Goal: Task Accomplishment & Management: Complete application form

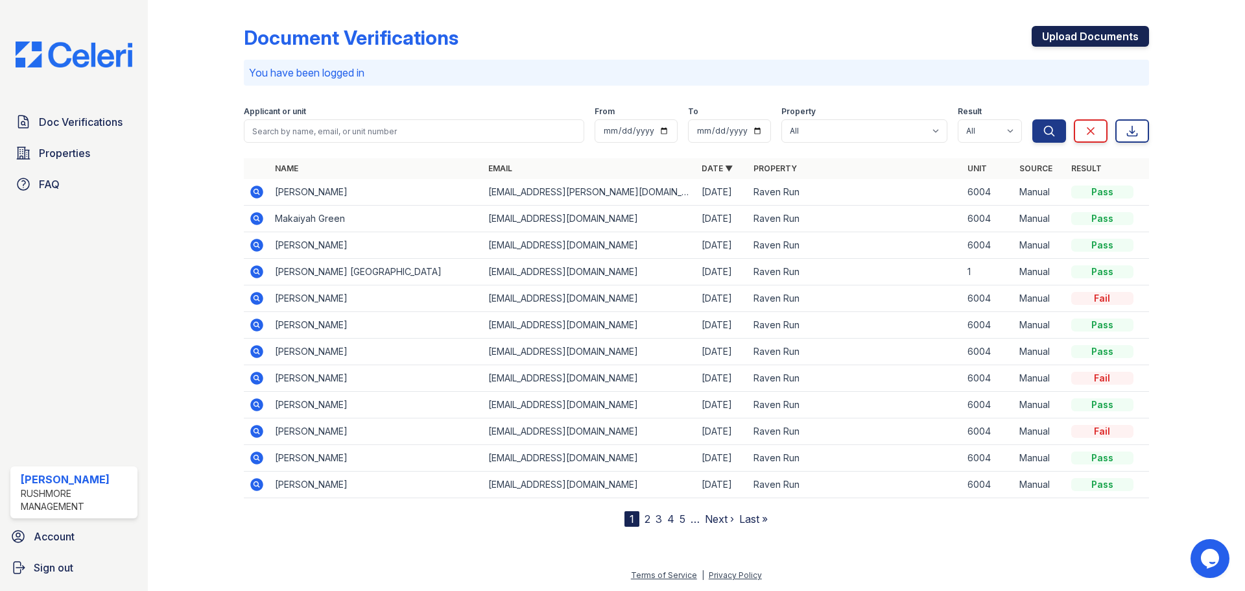
click at [1116, 40] on link "Upload Documents" at bounding box center [1090, 36] width 117 height 21
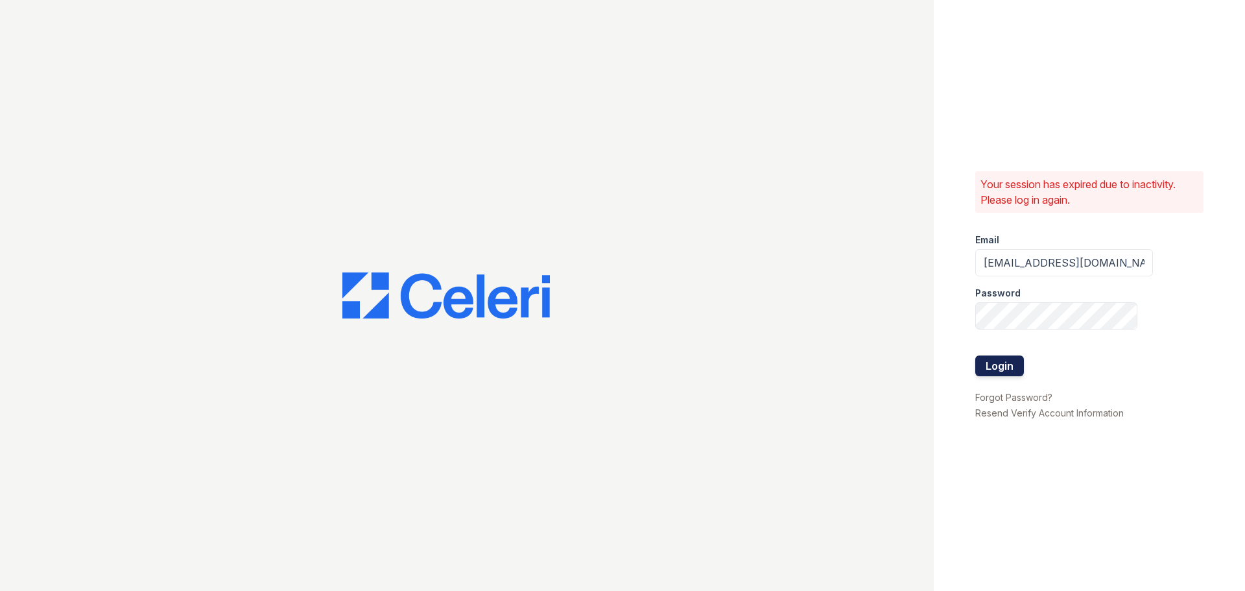
click at [999, 359] on button "Login" at bounding box center [999, 365] width 49 height 21
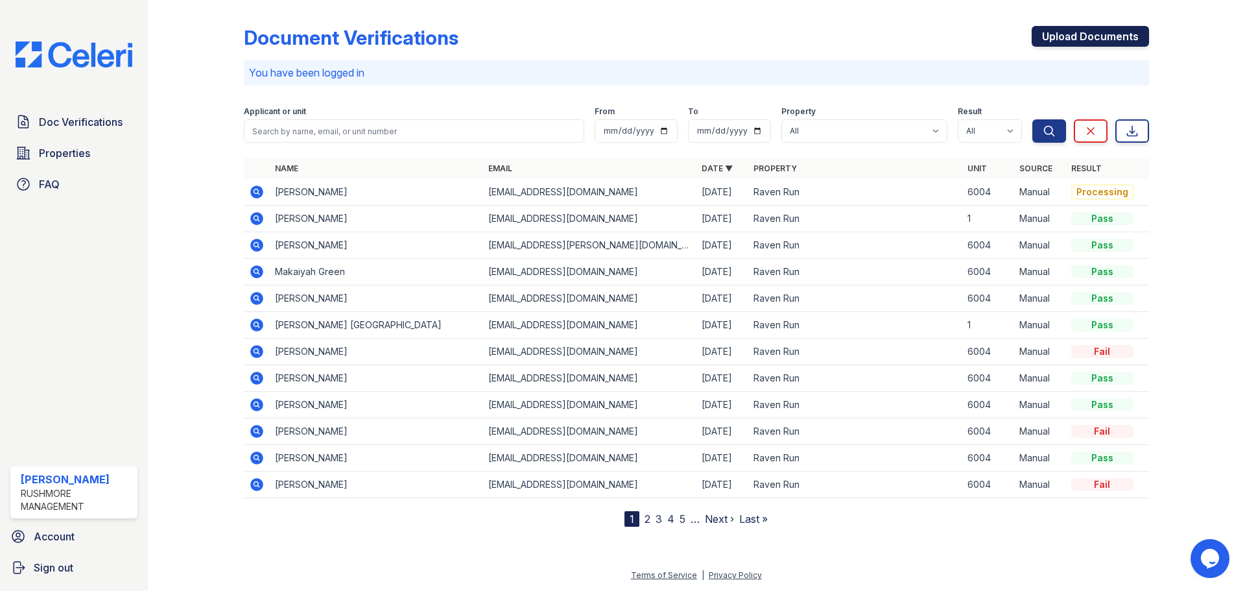
click at [1102, 36] on link "Upload Documents" at bounding box center [1090, 36] width 117 height 21
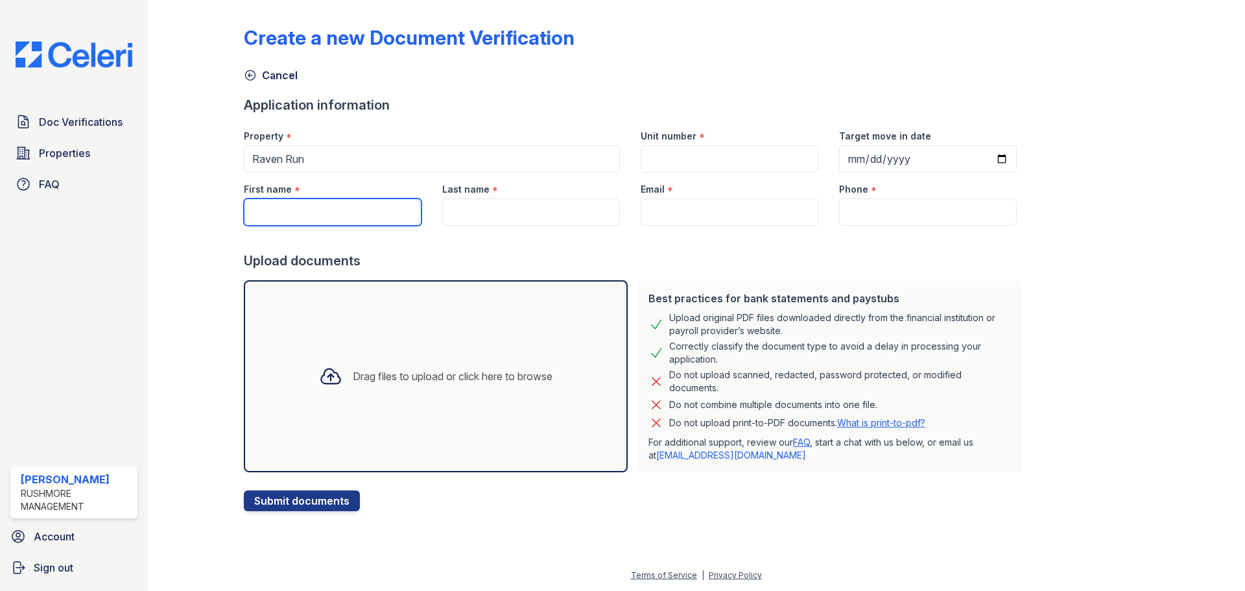
drag, startPoint x: 356, startPoint y: 208, endPoint x: 374, endPoint y: 205, distance: 17.7
click at [356, 208] on input "First name" at bounding box center [333, 211] width 178 height 27
type input "Markieta"
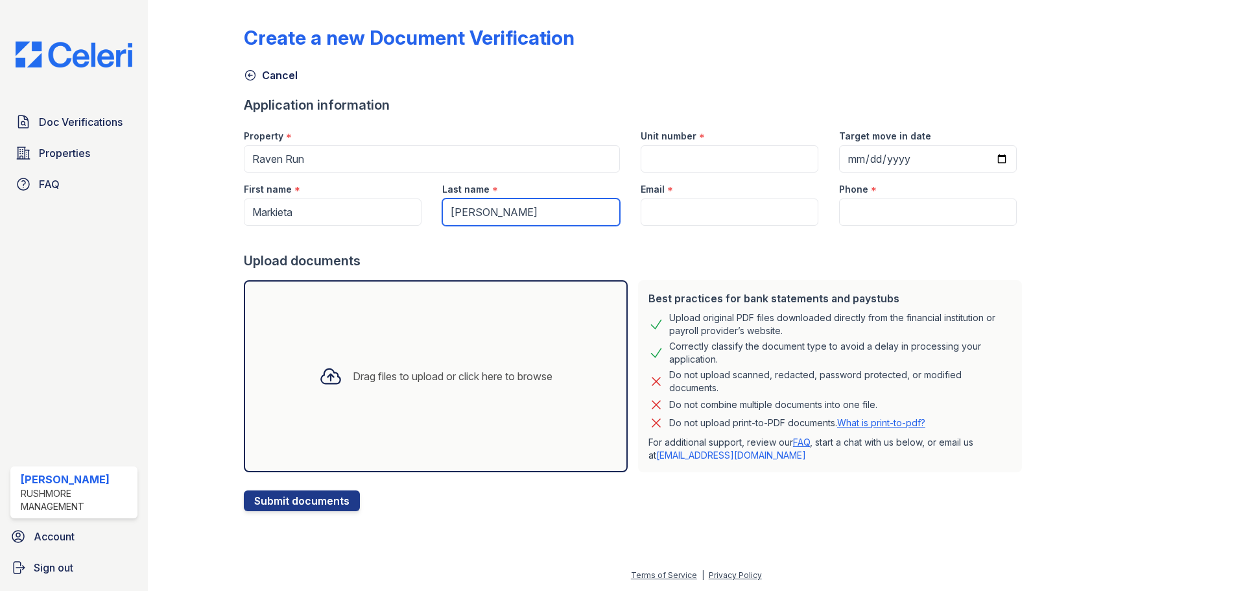
type input "[PERSON_NAME]"
click at [720, 156] on input "Unit number" at bounding box center [730, 158] width 178 height 27
type input "6004"
click at [721, 214] on input "Email" at bounding box center [730, 211] width 178 height 27
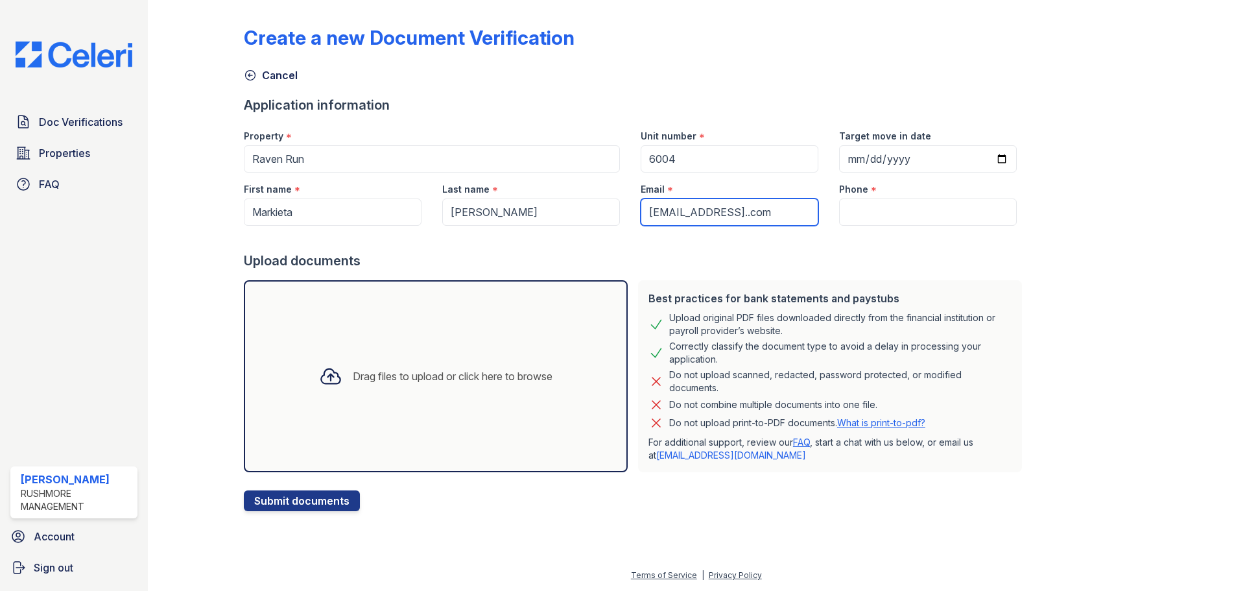
type input "reidkee@yahoo..com"
click at [872, 219] on input "Phone" at bounding box center [928, 211] width 178 height 27
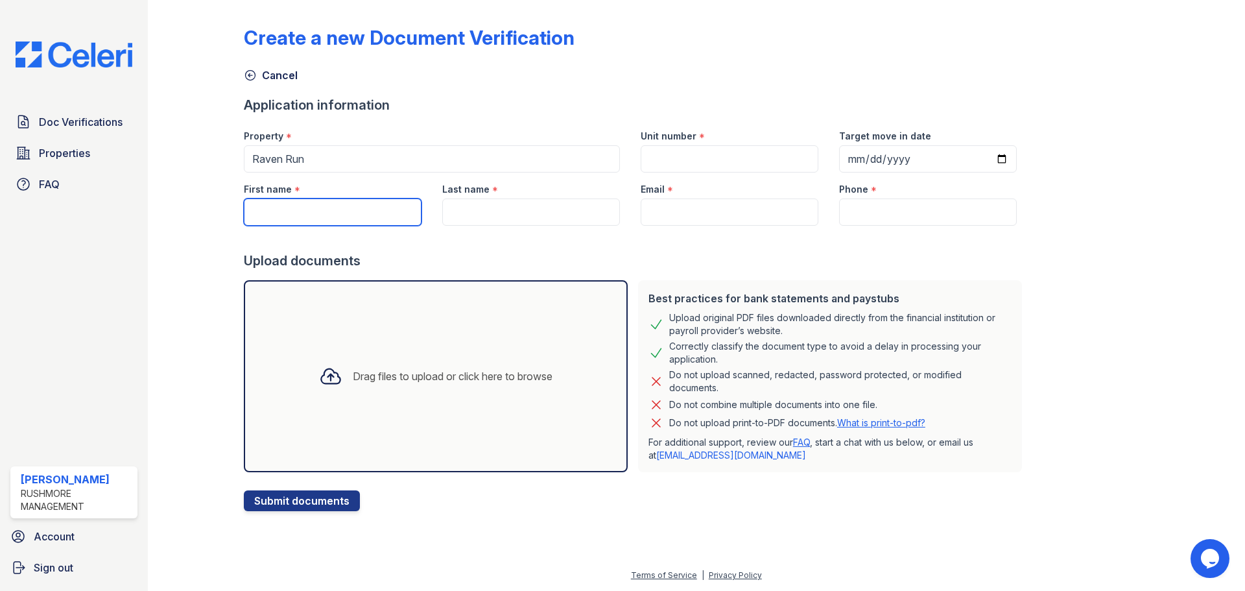
click at [287, 216] on input "First name" at bounding box center [333, 211] width 178 height 27
type input "[PERSON_NAME]"
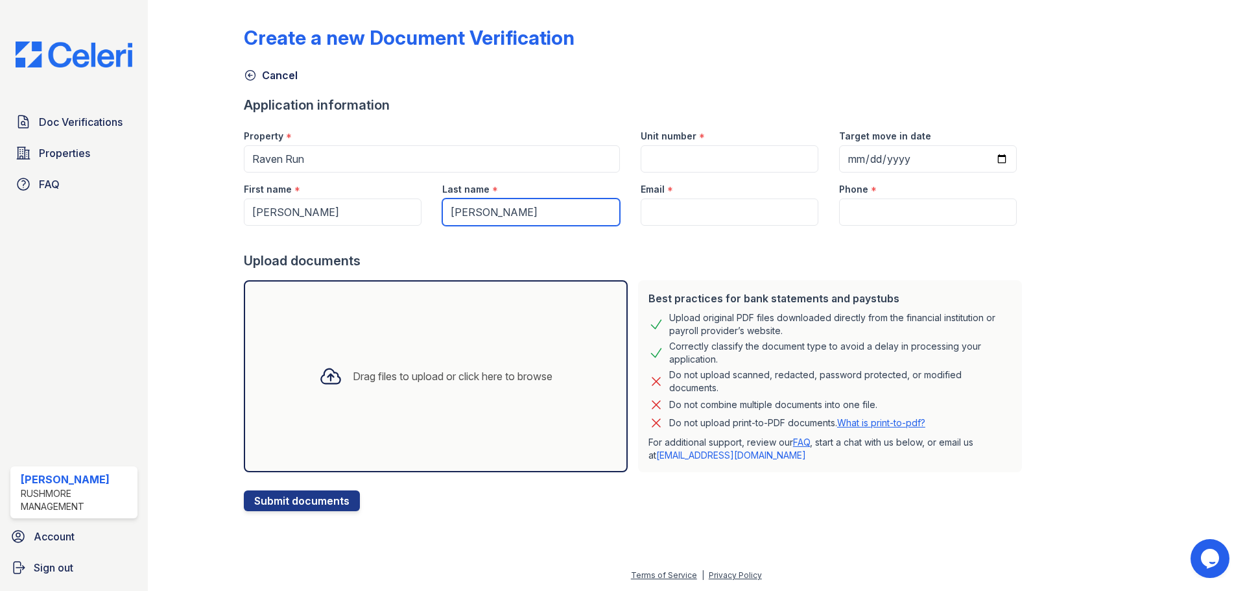
type input "[PERSON_NAME]"
click at [689, 152] on input "Unit number" at bounding box center [730, 158] width 178 height 27
type input "6004"
click at [656, 215] on input "Email" at bounding box center [730, 211] width 178 height 27
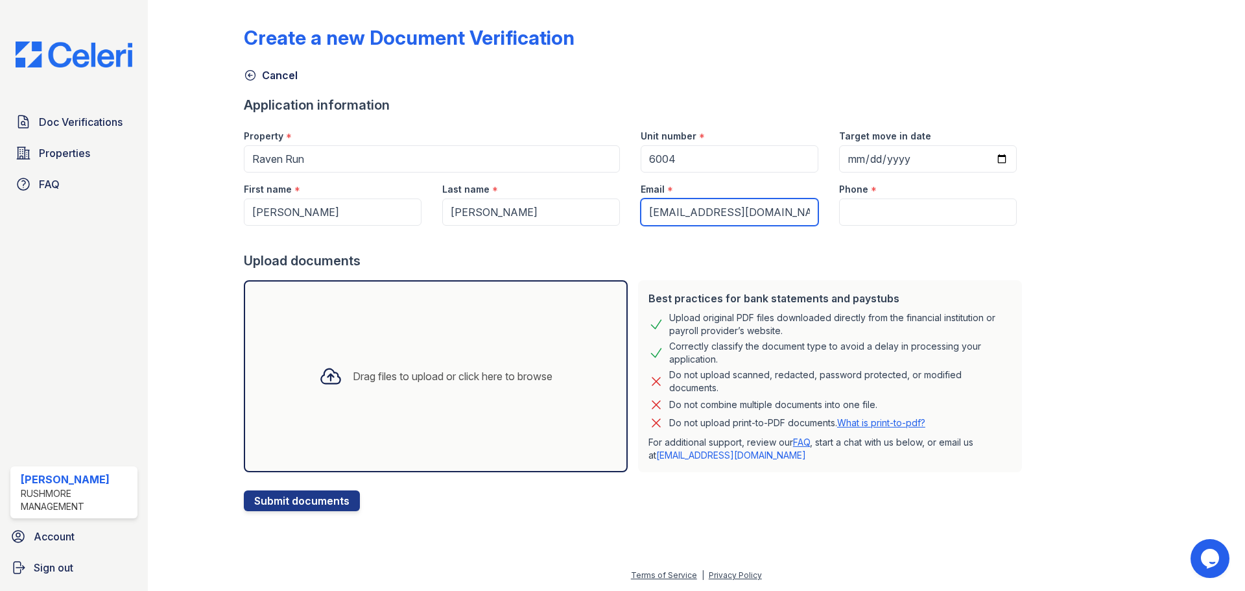
type input "[EMAIL_ADDRESS][DOMAIN_NAME]"
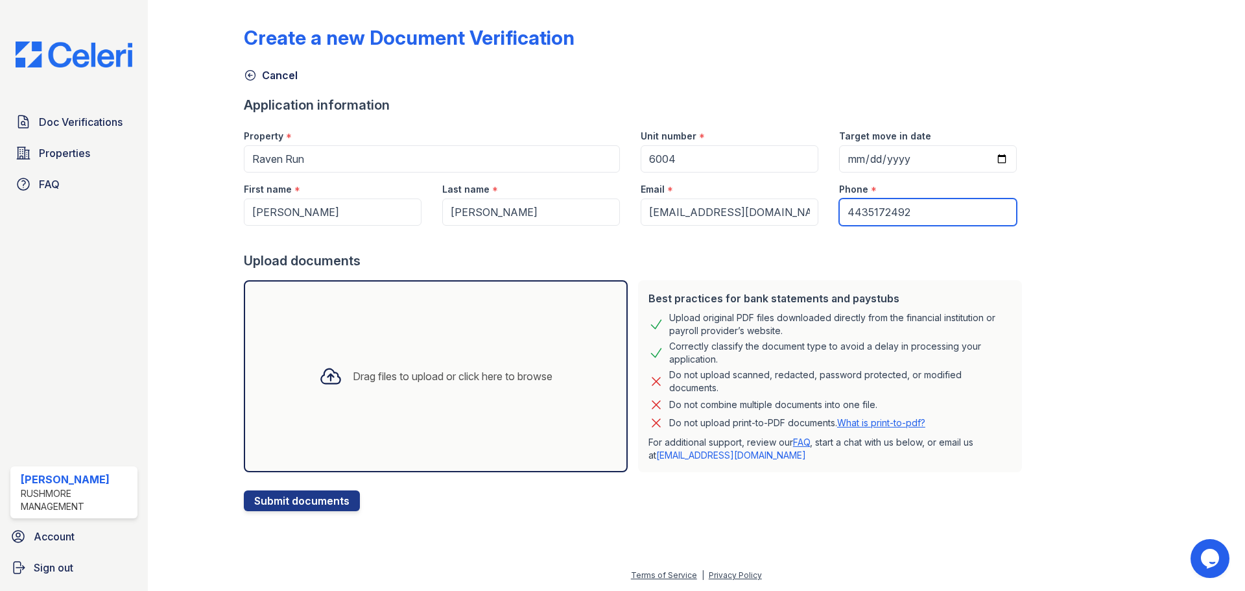
type input "4435172492"
click at [515, 377] on div "Drag files to upload or click here to browse" at bounding box center [453, 376] width 200 height 16
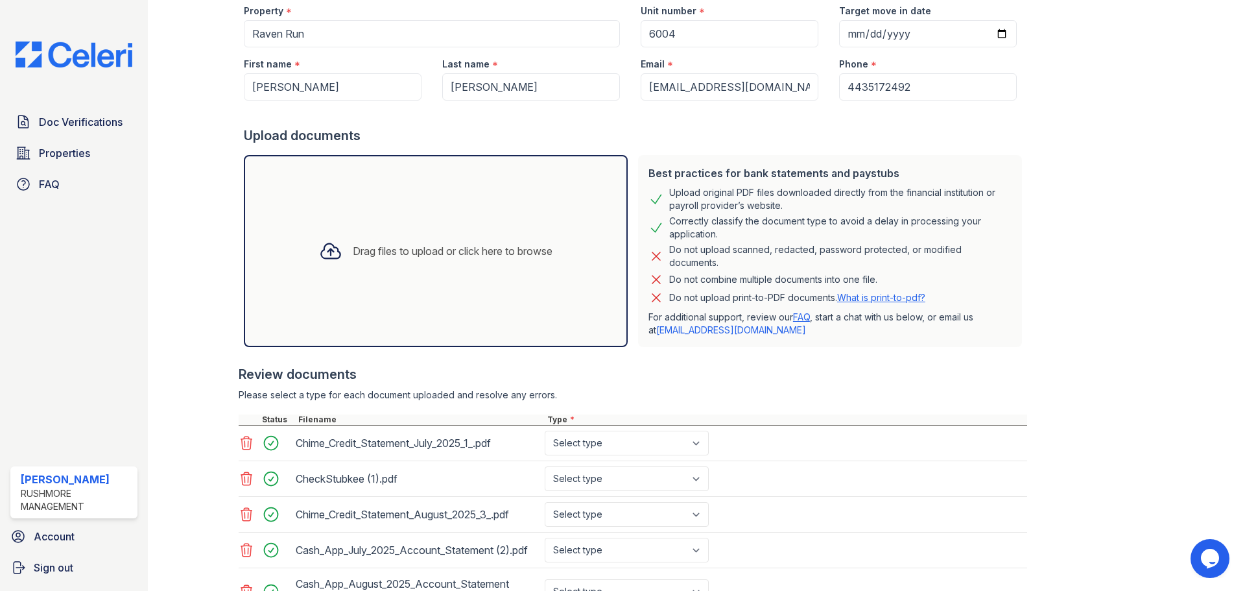
scroll to position [241, 0]
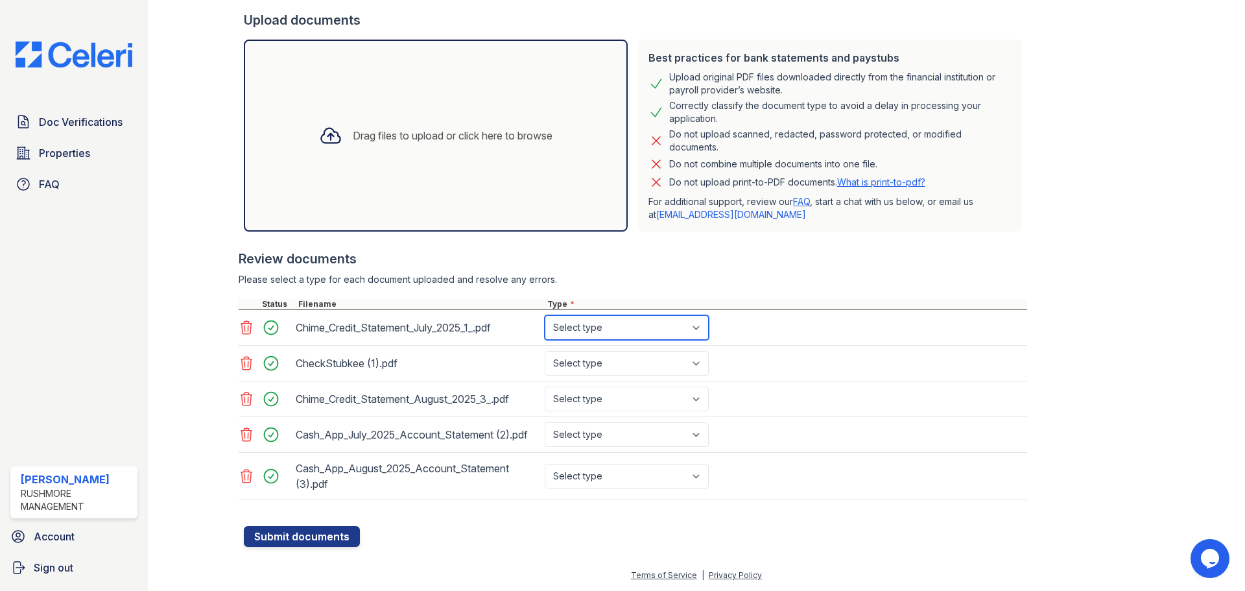
click at [641, 322] on select "Select type Paystub Bank Statement Offer Letter Tax Documents Benefit Award Let…" at bounding box center [627, 327] width 164 height 25
select select "paystub"
click at [545, 315] on select "Select type Paystub Bank Statement Offer Letter Tax Documents Benefit Award Let…" at bounding box center [627, 327] width 164 height 25
click at [706, 324] on select "Select type Paystub Bank Statement Offer Letter Tax Documents Benefit Award Let…" at bounding box center [627, 327] width 164 height 25
click at [993, 371] on div "CheckStubkee (1).pdf Select type Paystub Bank Statement Offer Letter Tax Docume…" at bounding box center [633, 364] width 789 height 36
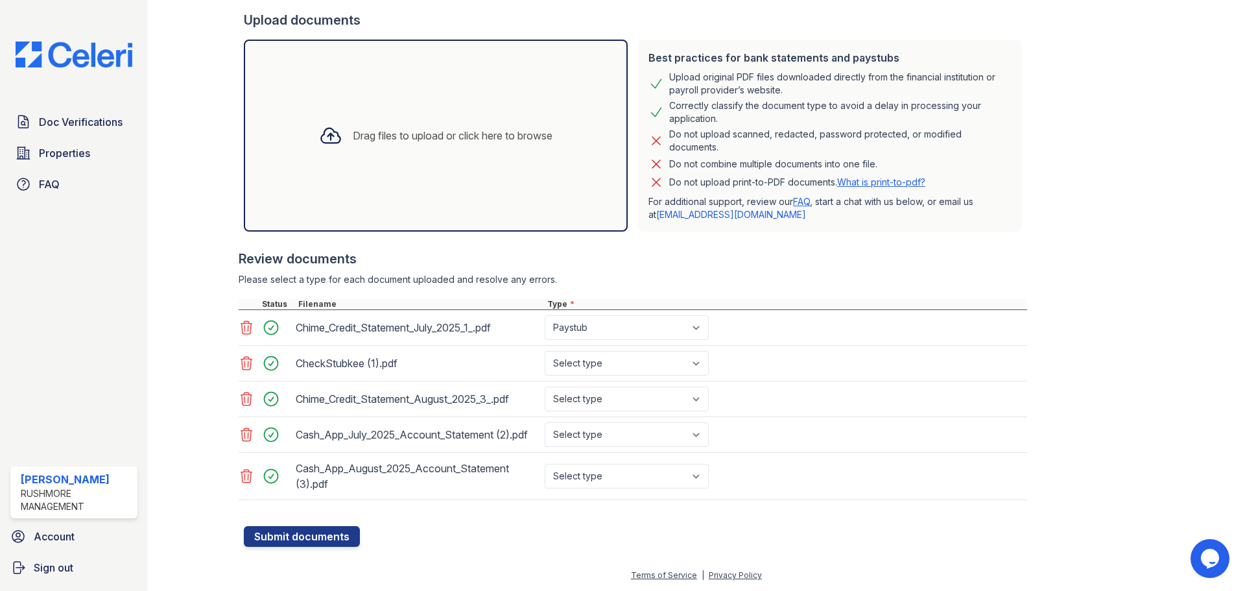
click at [247, 478] on icon at bounding box center [246, 475] width 11 height 13
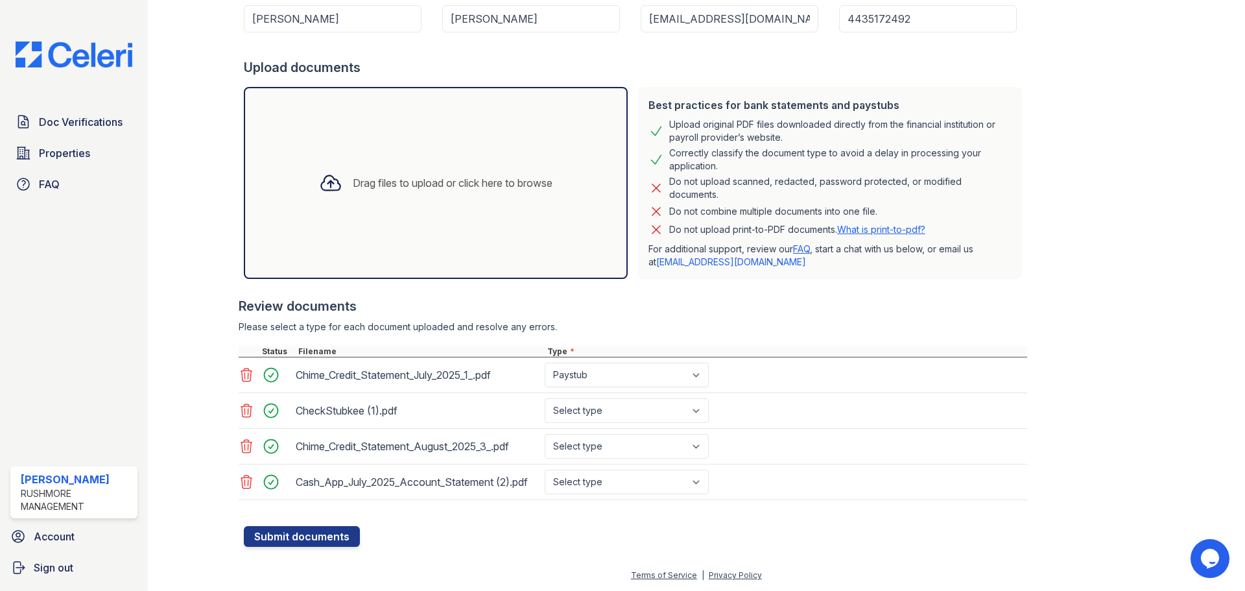
click at [241, 477] on div at bounding box center [266, 481] width 54 height 25
click at [241, 481] on icon at bounding box center [246, 481] width 11 height 13
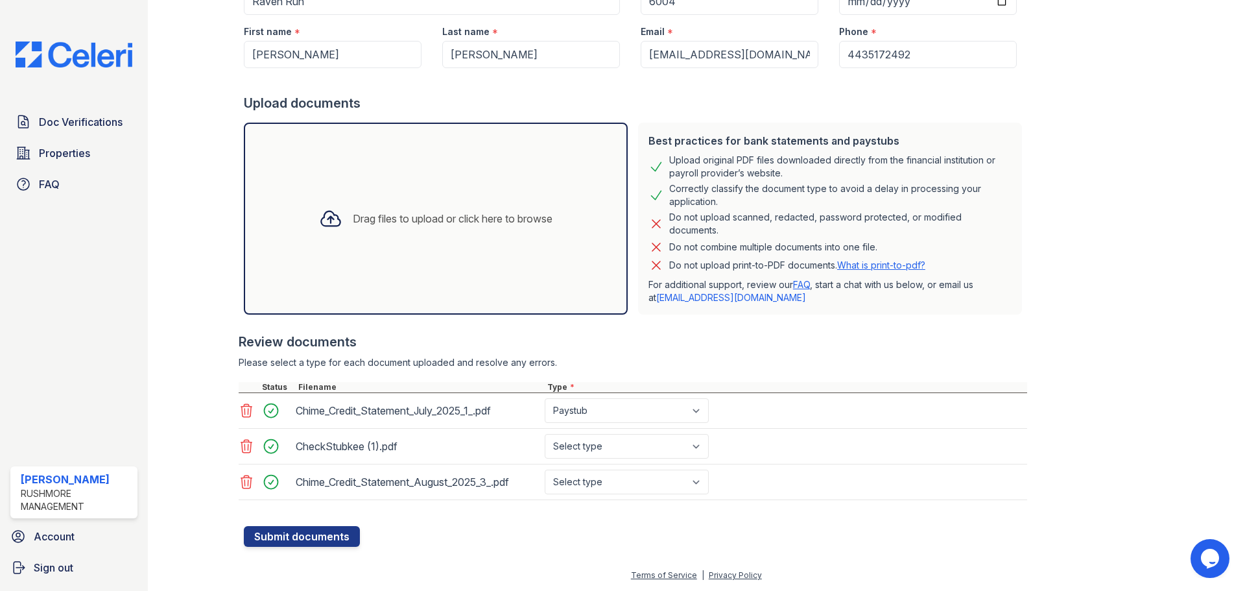
click at [242, 475] on icon at bounding box center [247, 482] width 16 height 16
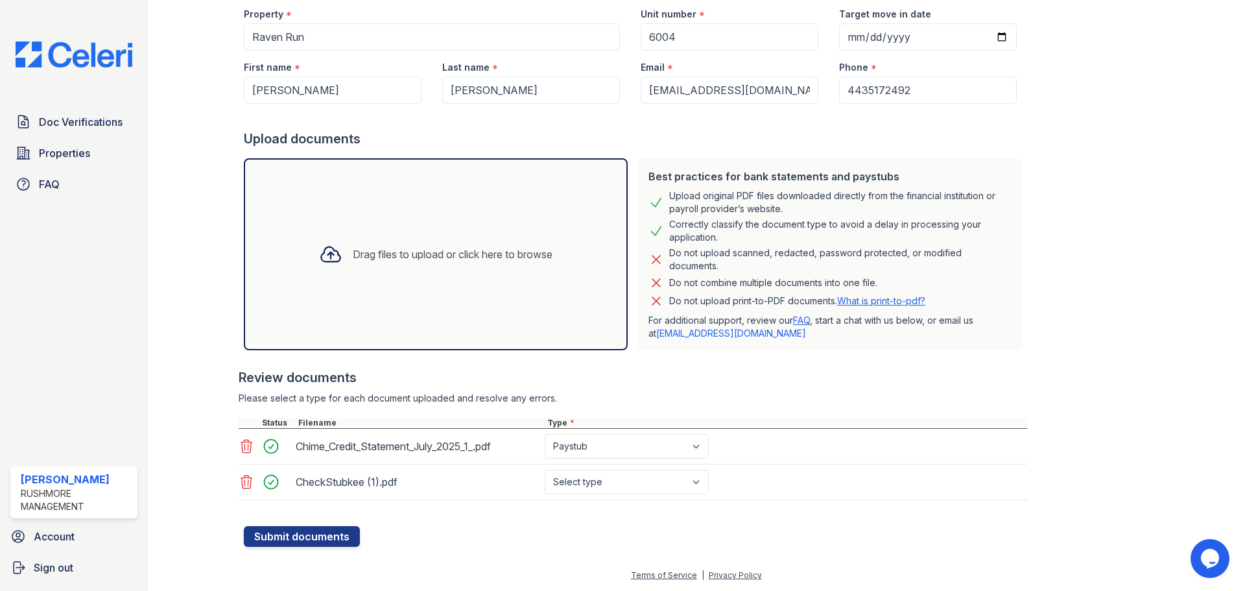
click at [244, 477] on icon at bounding box center [247, 482] width 16 height 16
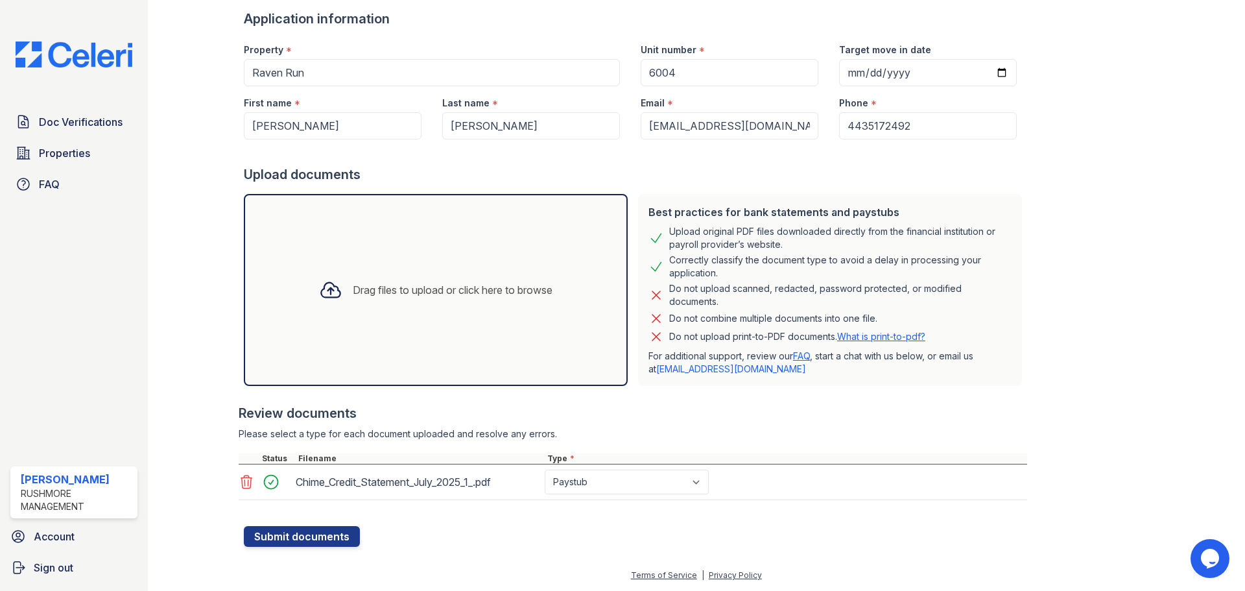
click at [243, 483] on icon at bounding box center [247, 482] width 16 height 16
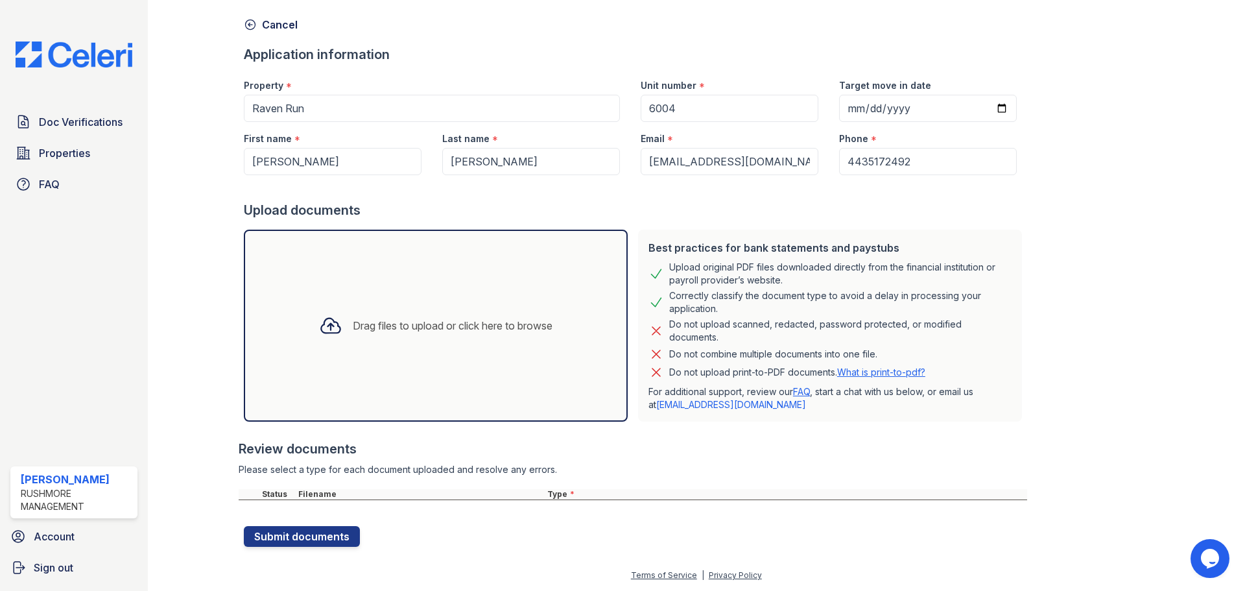
click at [408, 298] on div "Drag files to upload or click here to browse" at bounding box center [436, 326] width 384 height 192
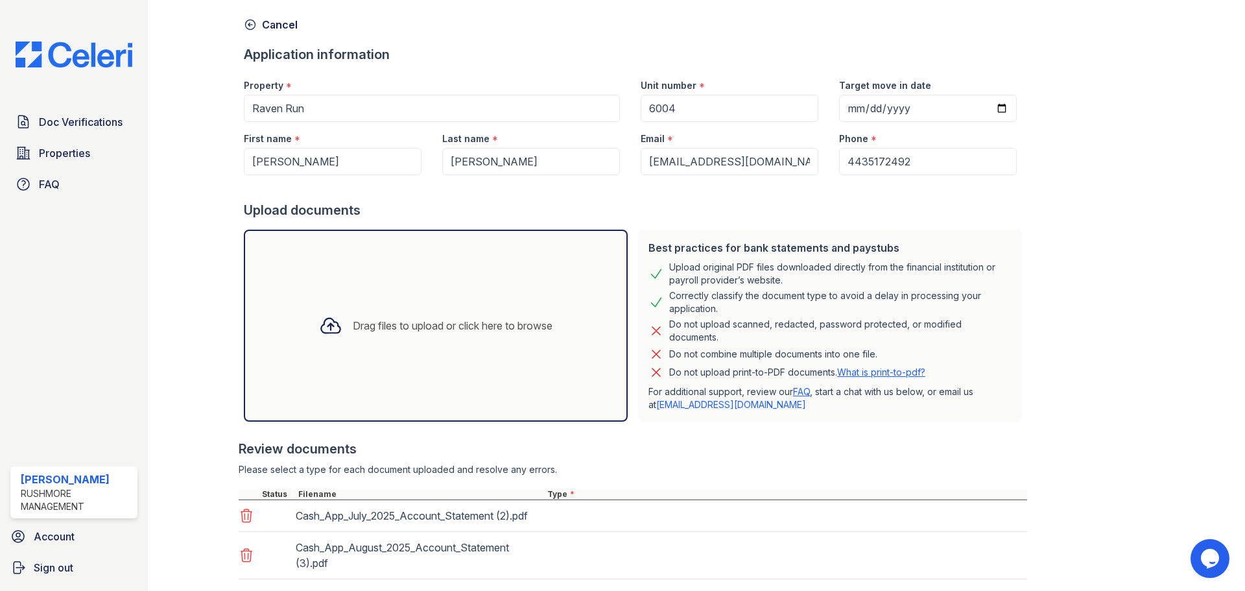
scroll to position [86, 0]
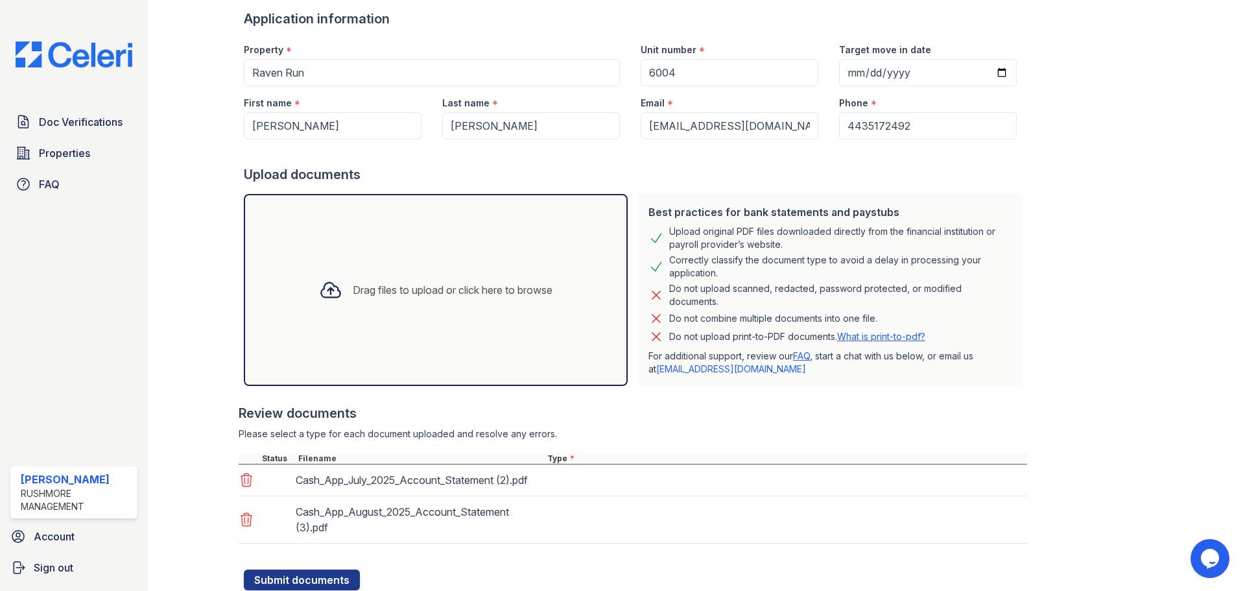
click at [499, 300] on div "Drag files to upload or click here to browse" at bounding box center [436, 290] width 254 height 44
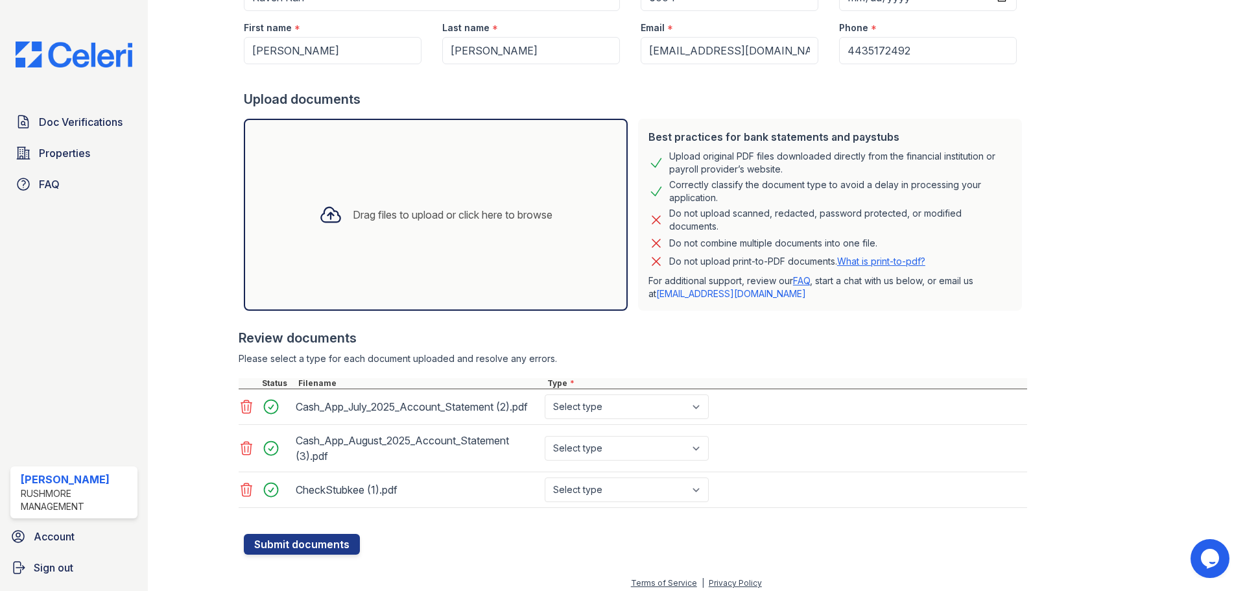
scroll to position [169, 0]
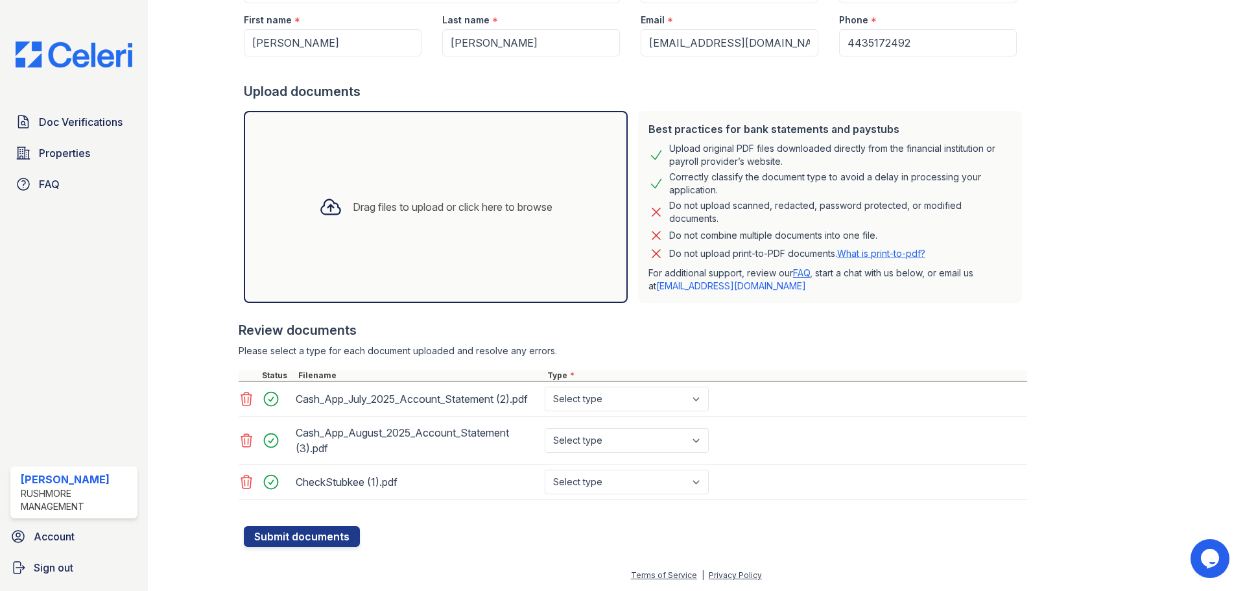
click at [428, 193] on div "Drag files to upload or click here to browse" at bounding box center [436, 207] width 254 height 44
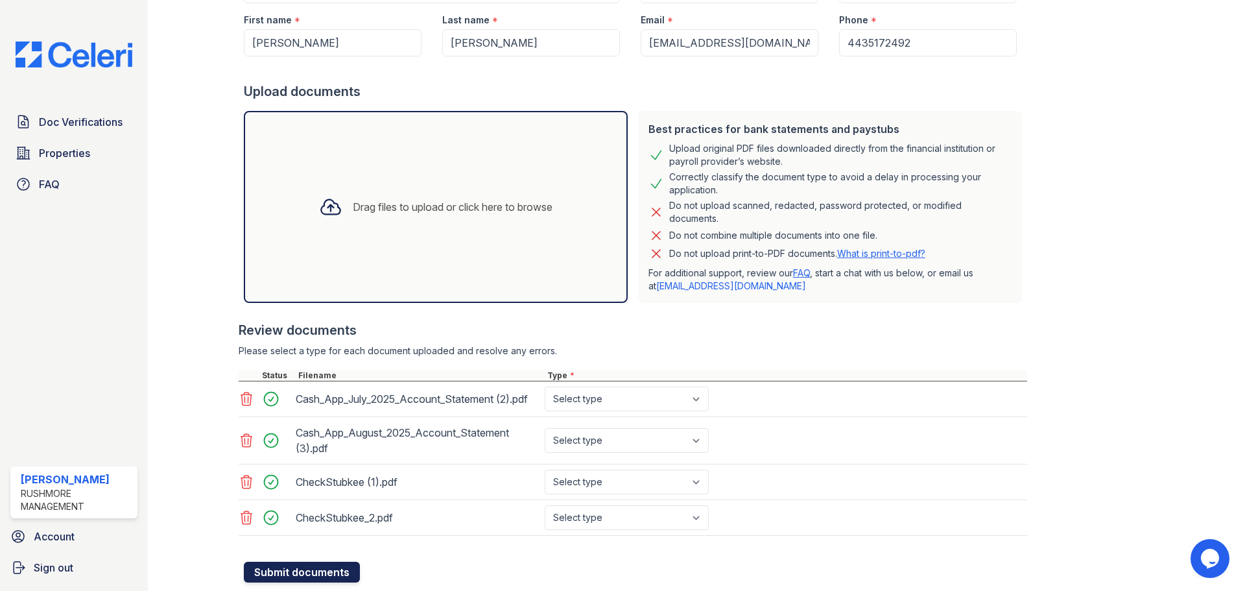
click at [311, 569] on button "Submit documents" at bounding box center [302, 572] width 116 height 21
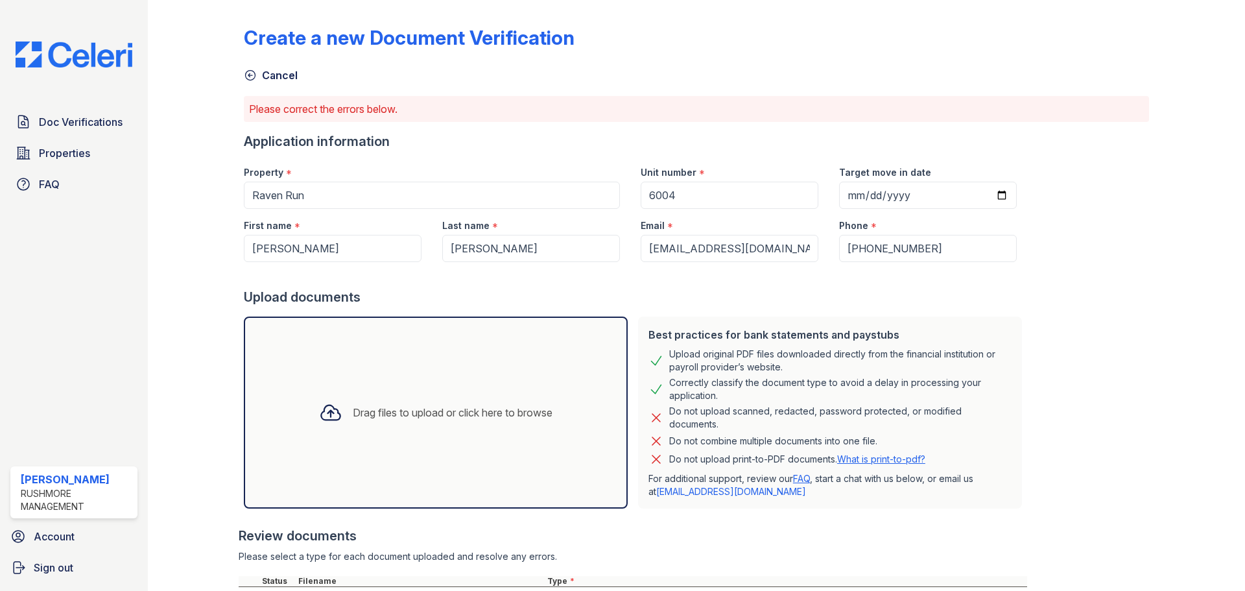
scroll to position [241, 0]
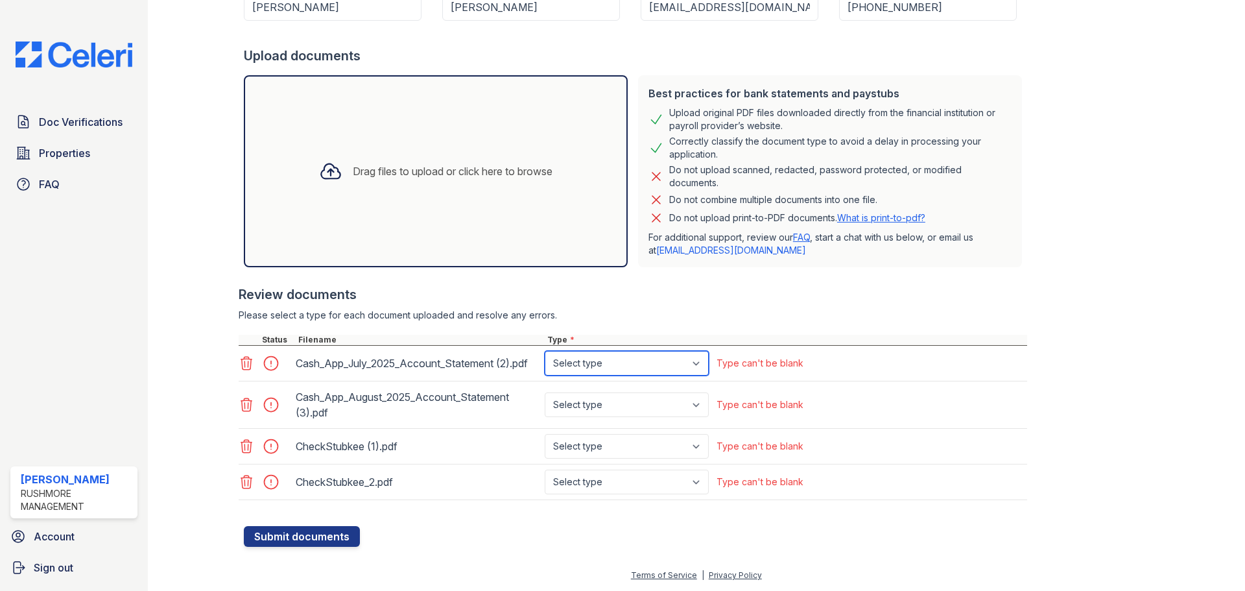
click at [625, 364] on select "Select type Paystub Bank Statement Offer Letter Tax Documents Benefit Award Let…" at bounding box center [627, 363] width 164 height 25
select select "bank_statement"
click at [545, 351] on select "Select type Paystub Bank Statement Offer Letter Tax Documents Benefit Award Let…" at bounding box center [627, 363] width 164 height 25
click at [623, 405] on select "Select type Paystub Bank Statement Offer Letter Tax Documents Benefit Award Let…" at bounding box center [627, 404] width 164 height 25
select select "bank_statement"
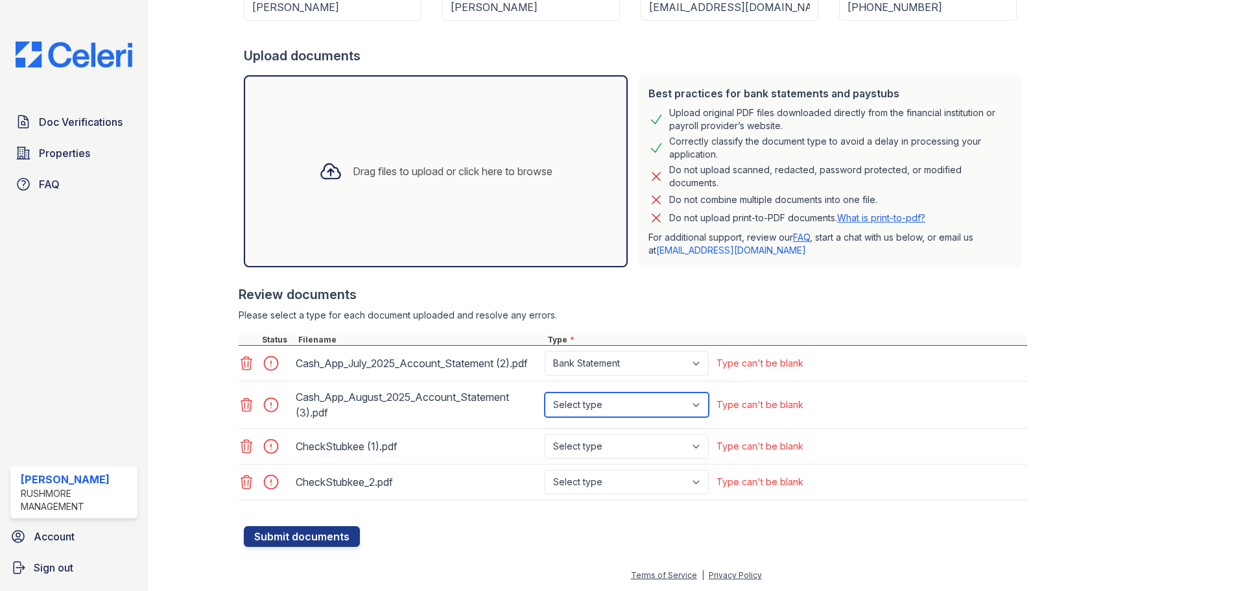
click at [545, 392] on select "Select type Paystub Bank Statement Offer Letter Tax Documents Benefit Award Let…" at bounding box center [627, 404] width 164 height 25
click at [612, 447] on select "Select type Paystub Bank Statement Offer Letter Tax Documents Benefit Award Let…" at bounding box center [627, 446] width 164 height 25
select select "paystub"
click at [545, 434] on select "Select type Paystub Bank Statement Offer Letter Tax Documents Benefit Award Let…" at bounding box center [627, 446] width 164 height 25
click at [613, 483] on select "Select type Paystub Bank Statement Offer Letter Tax Documents Benefit Award Let…" at bounding box center [627, 481] width 164 height 25
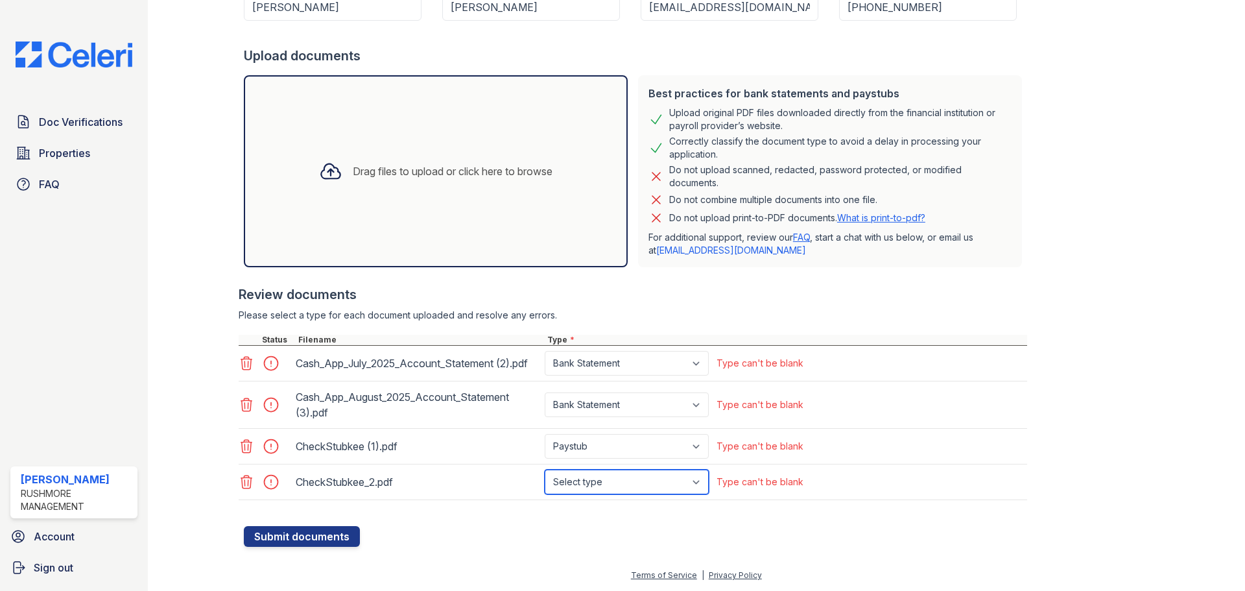
select select "paystub"
click at [545, 469] on select "Select type Paystub Bank Statement Offer Letter Tax Documents Benefit Award Let…" at bounding box center [627, 481] width 164 height 25
click at [292, 544] on button "Submit documents" at bounding box center [302, 536] width 116 height 21
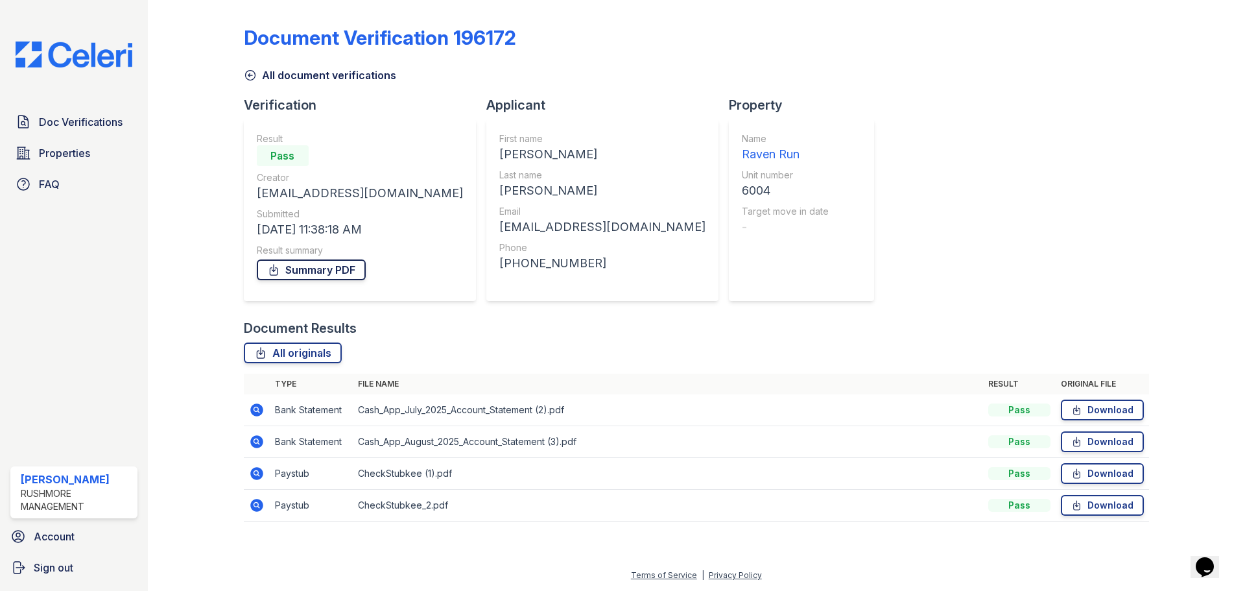
click at [302, 271] on link "Summary PDF" at bounding box center [311, 269] width 109 height 21
